Goal: Check status: Check status

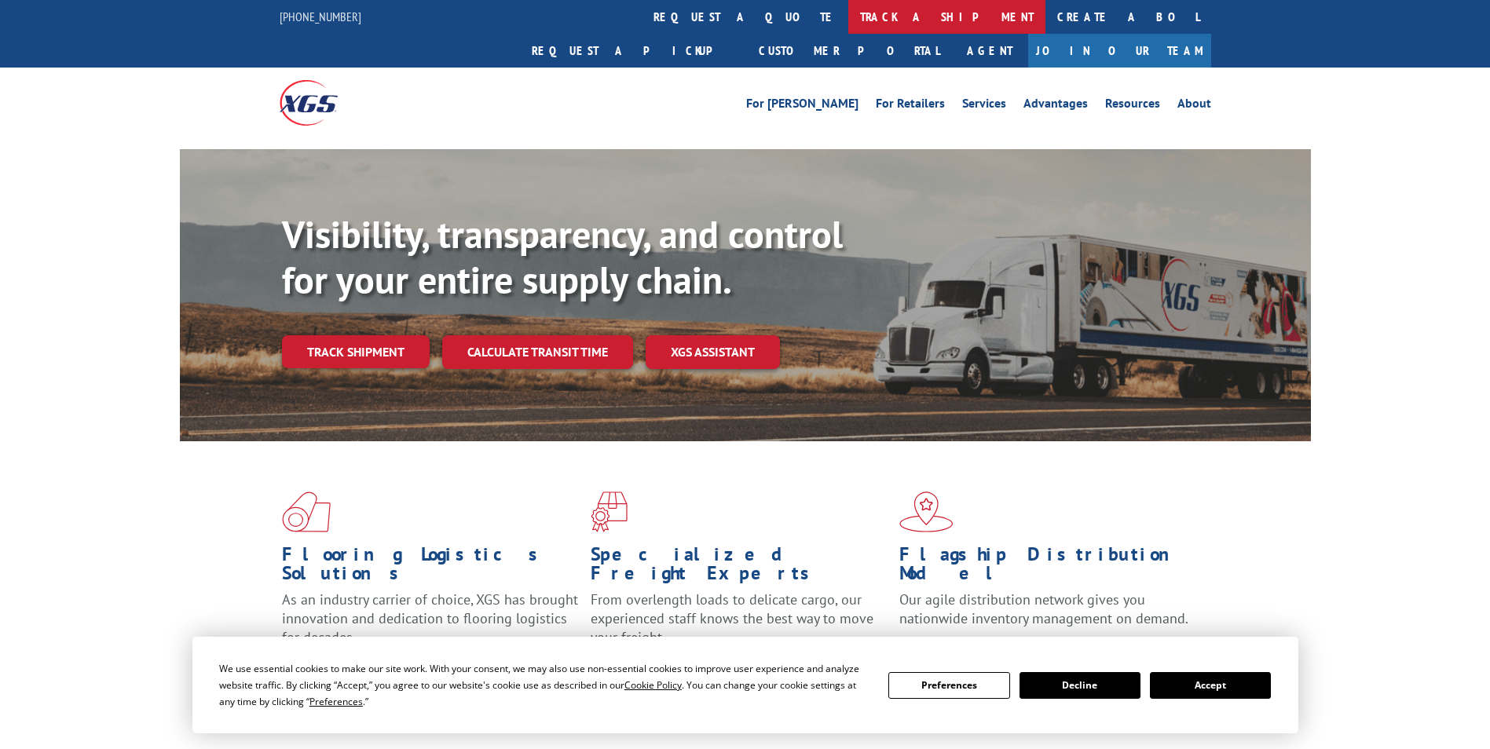
click at [848, 20] on link "track a shipment" at bounding box center [946, 17] width 197 height 34
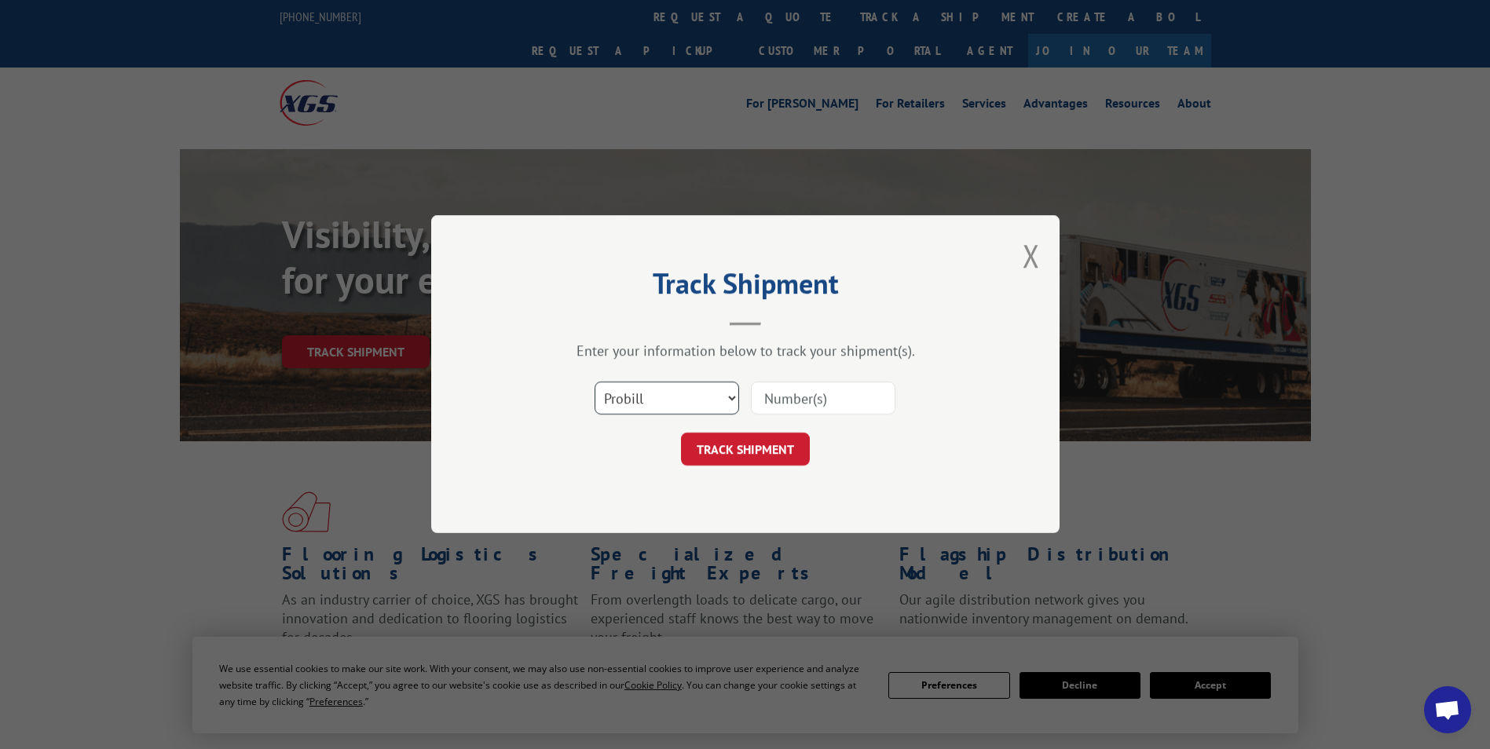
click at [627, 394] on select "Select category... Probill BOL PO" at bounding box center [666, 398] width 144 height 33
select select "bol"
click at [594, 382] on select "Select category... Probill BOL PO" at bounding box center [666, 398] width 144 height 33
click at [828, 397] on input at bounding box center [823, 398] width 144 height 33
paste input "7041425"
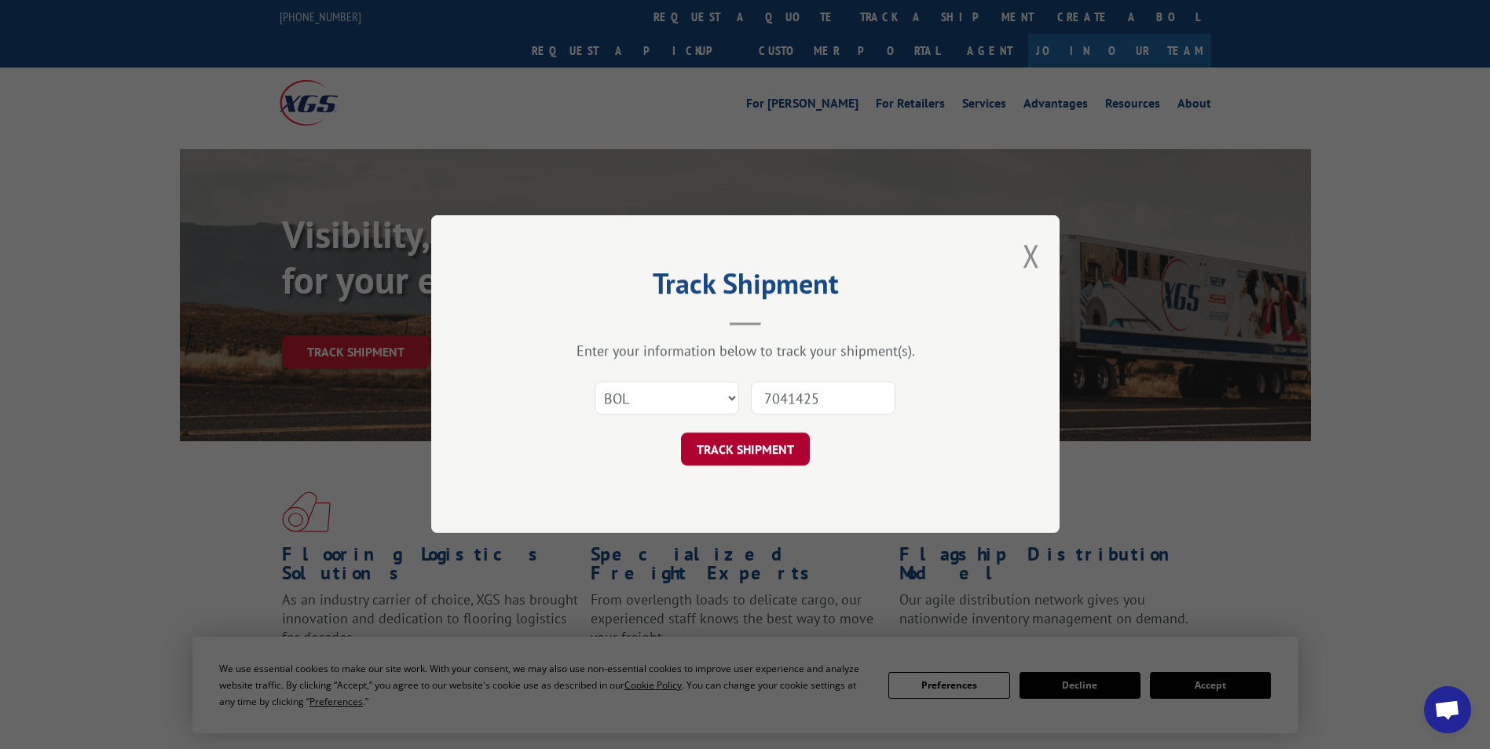
type input "7041425"
click at [707, 448] on button "TRACK SHIPMENT" at bounding box center [745, 449] width 129 height 33
